Goal: Check status: Check status

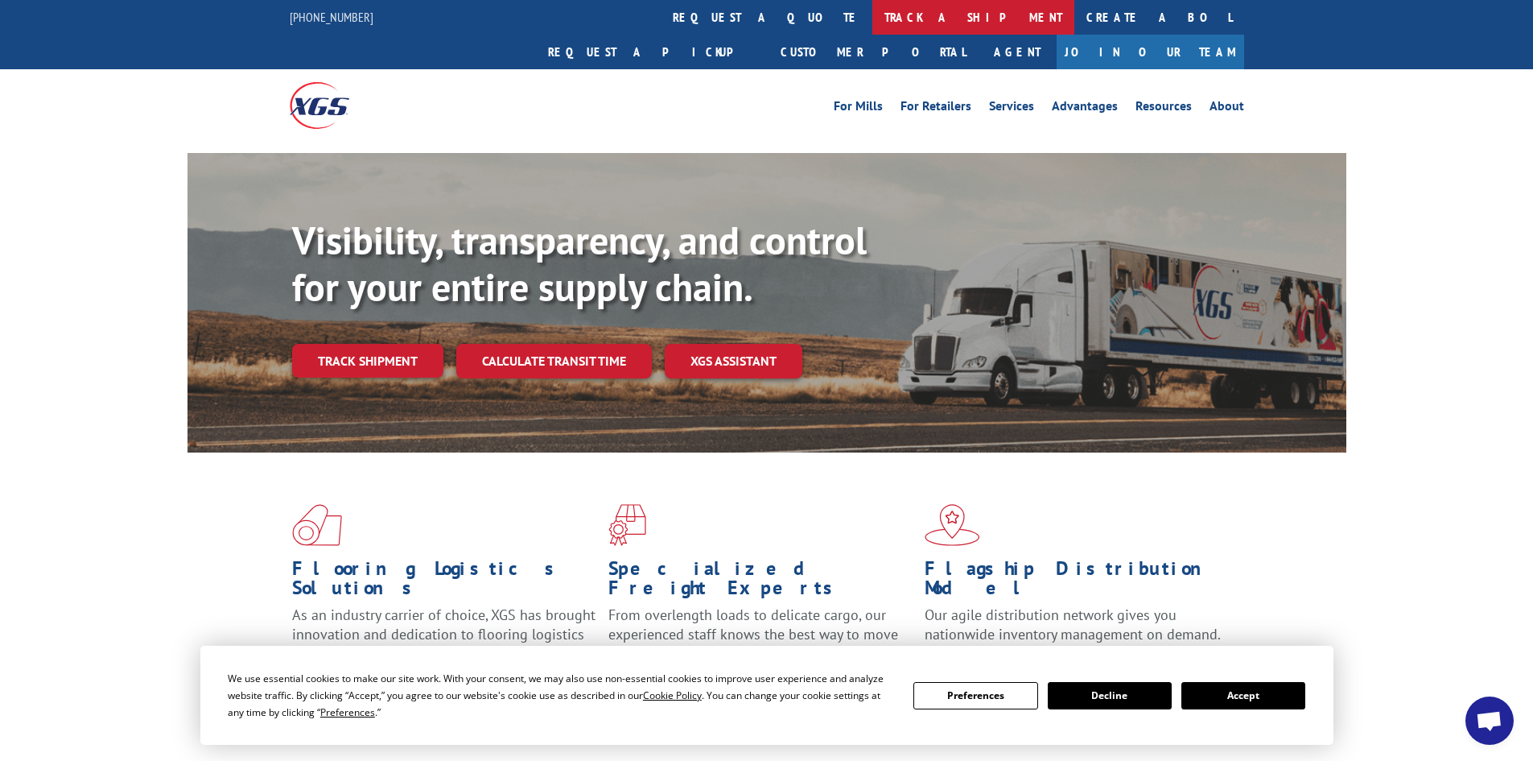
click at [872, 10] on link "track a shipment" at bounding box center [973, 17] width 202 height 35
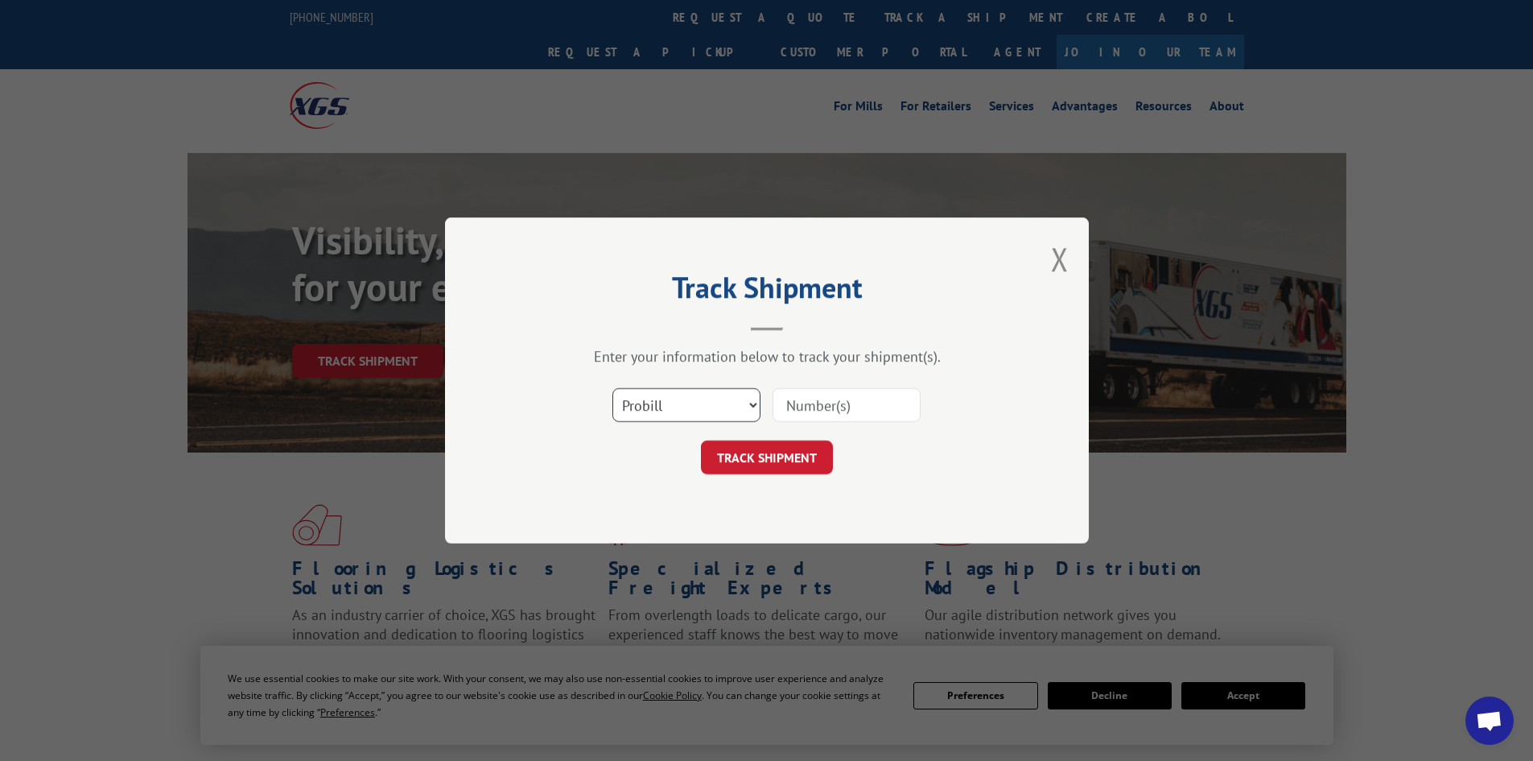
click at [724, 410] on select "Select category... Probill BOL PO" at bounding box center [686, 405] width 148 height 34
select select "bol"
click at [612, 388] on select "Select category... Probill BOL PO" at bounding box center [686, 405] width 148 height 34
paste input "7057443"
click at [817, 399] on input "7057443" at bounding box center [847, 405] width 148 height 34
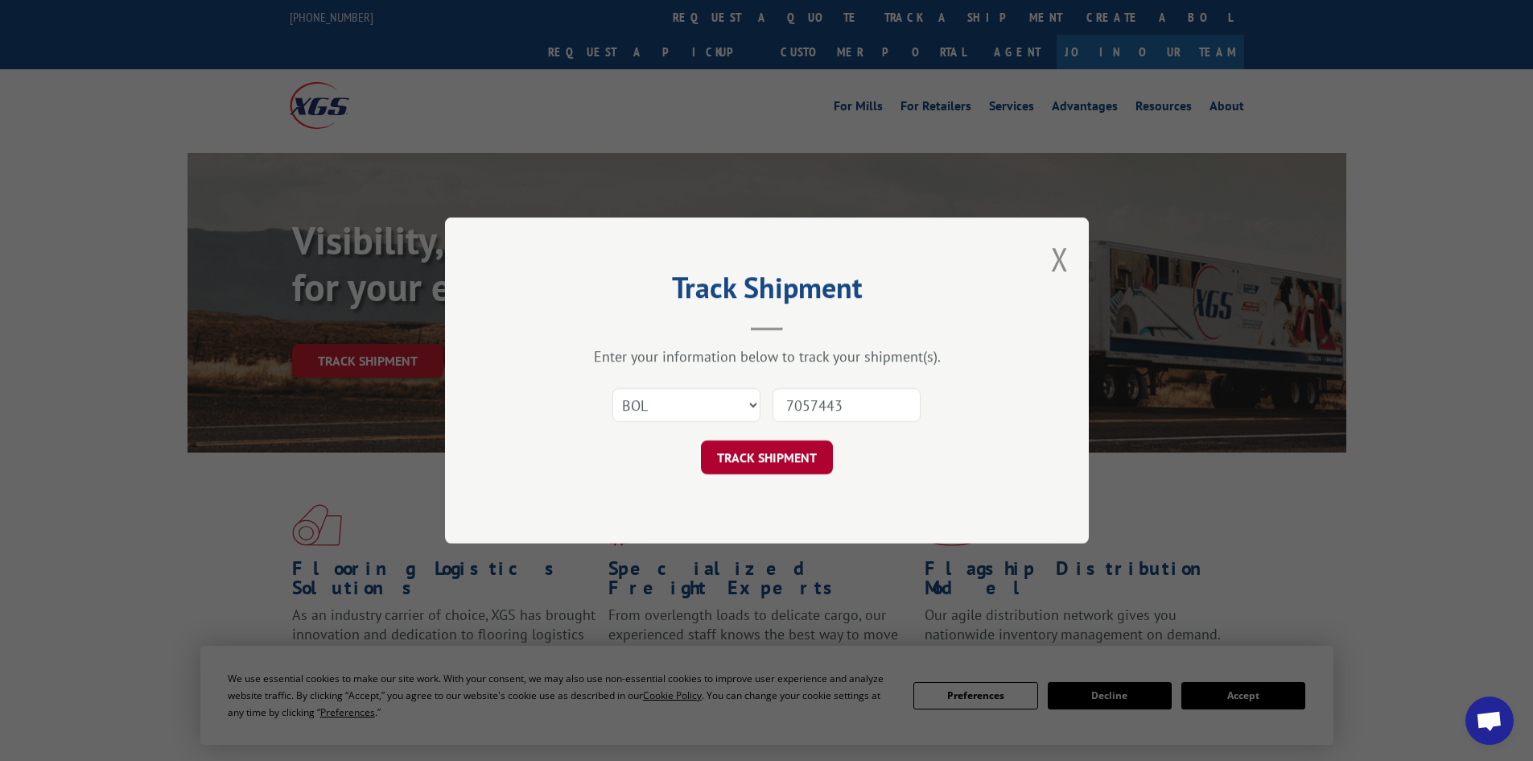
type input "7057443"
click at [772, 471] on button "TRACK SHIPMENT" at bounding box center [767, 457] width 132 height 34
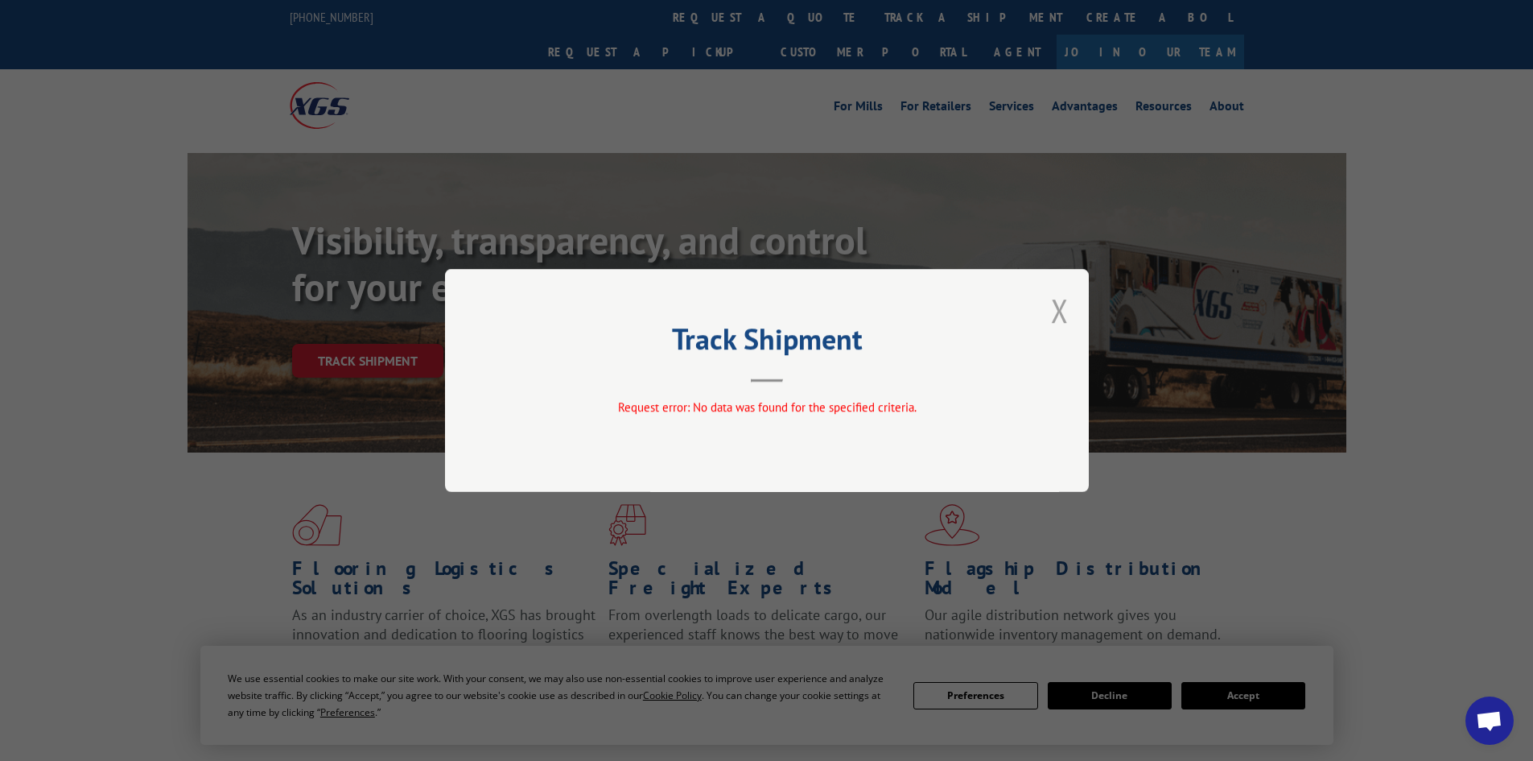
click at [1058, 311] on button "Close modal" at bounding box center [1060, 310] width 18 height 43
